Goal: Task Accomplishment & Management: Manage account settings

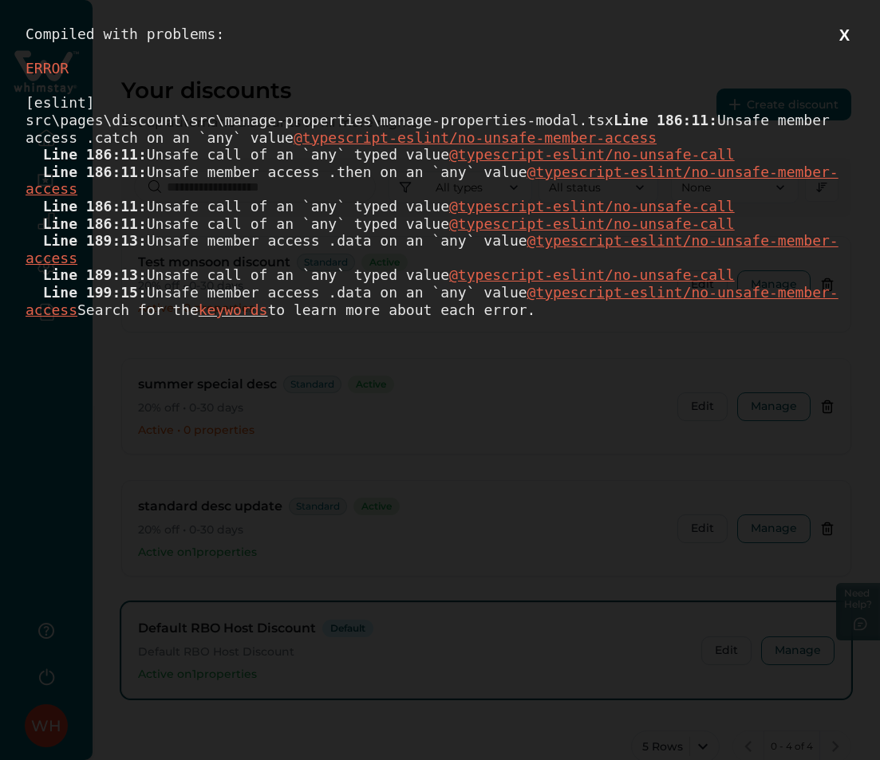
click at [849, 41] on button "X" at bounding box center [844, 36] width 20 height 20
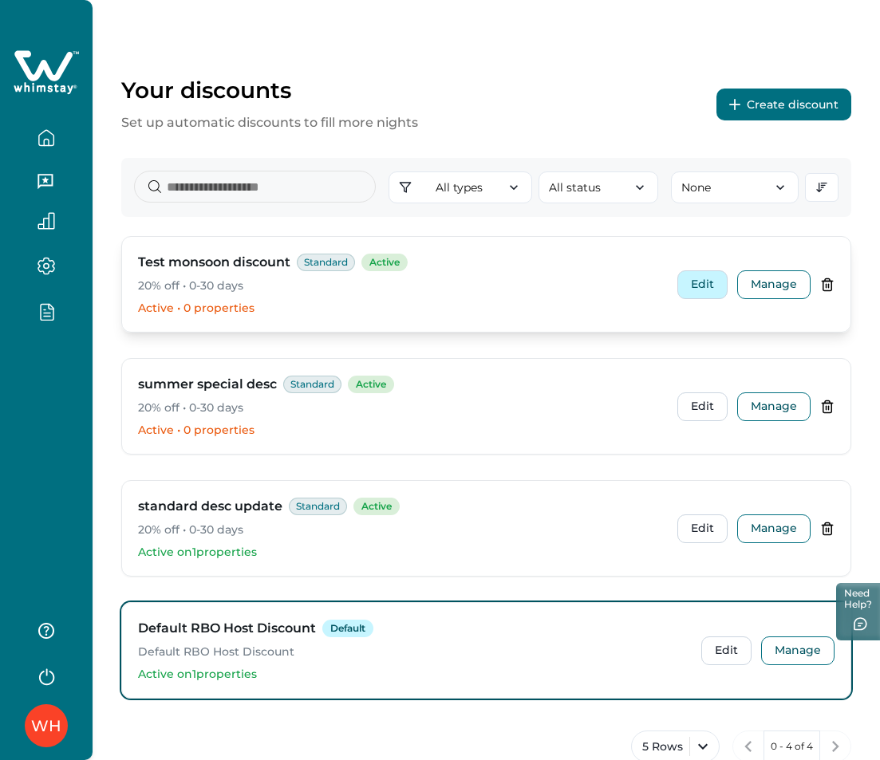
click at [701, 284] on button "Edit" at bounding box center [702, 284] width 50 height 29
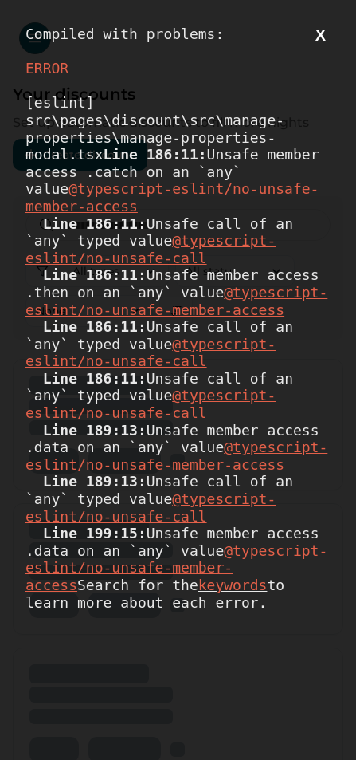
click at [328, 37] on button "X" at bounding box center [321, 36] width 20 height 20
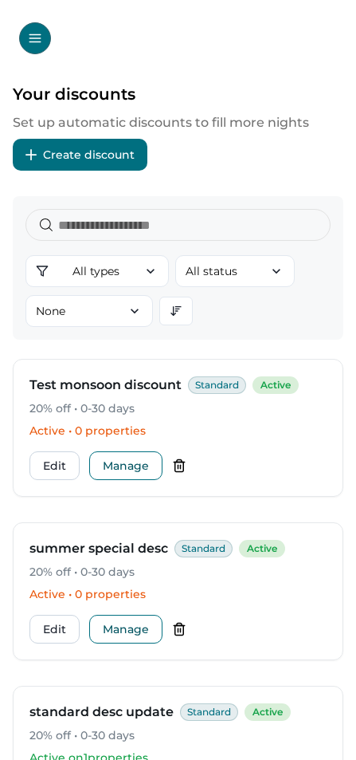
click at [116, 153] on button "Create discount" at bounding box center [80, 155] width 135 height 32
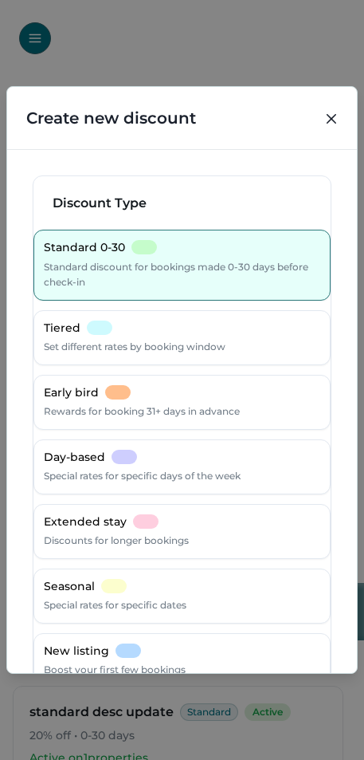
click at [305, 81] on div "Create new discount Discount Type Standard 0-30 Standard discount for bookings …" at bounding box center [182, 380] width 364 height 760
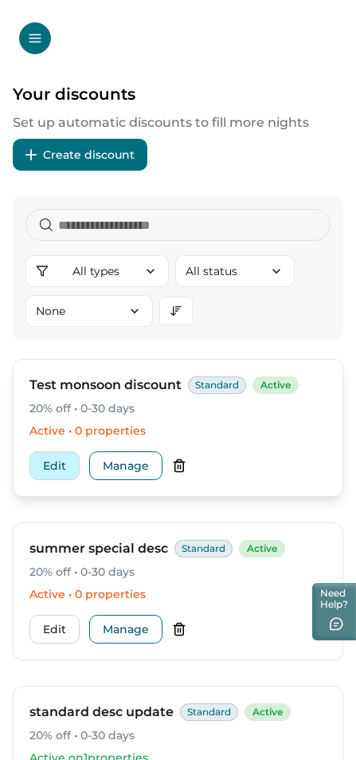
click at [57, 469] on button "Edit" at bounding box center [55, 465] width 50 height 29
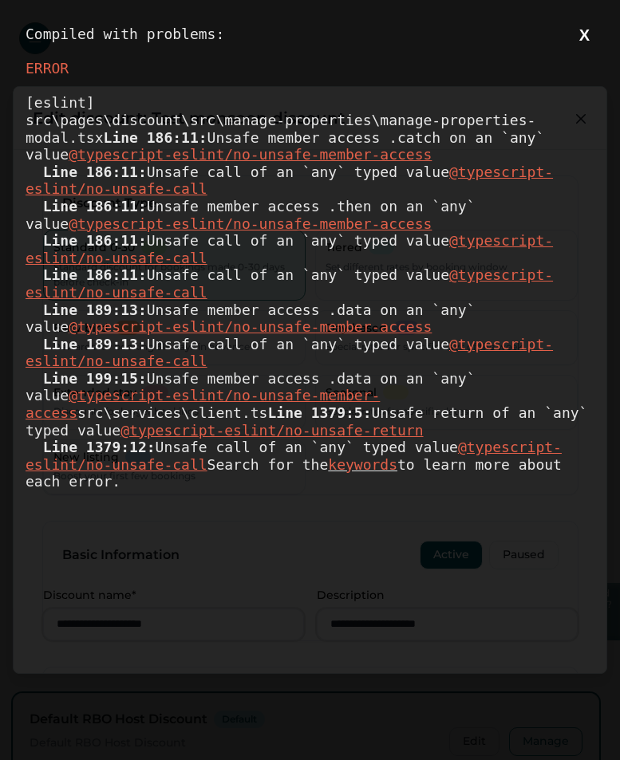
click at [364, 34] on button "X" at bounding box center [584, 36] width 20 height 20
